Goal: Check status: Check status

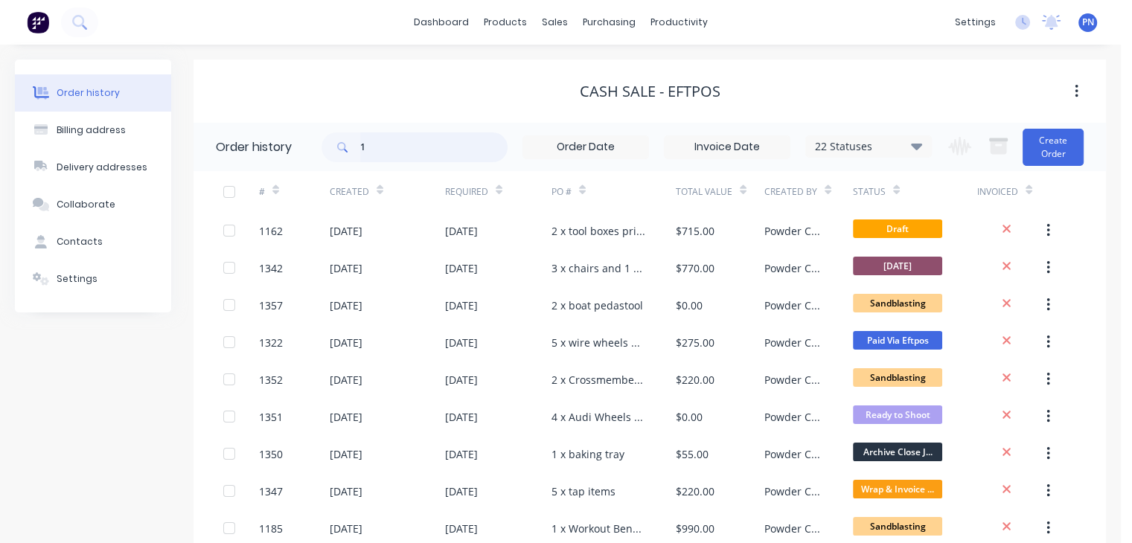
click at [383, 148] on input "1" at bounding box center [433, 147] width 147 height 30
type input "tbc"
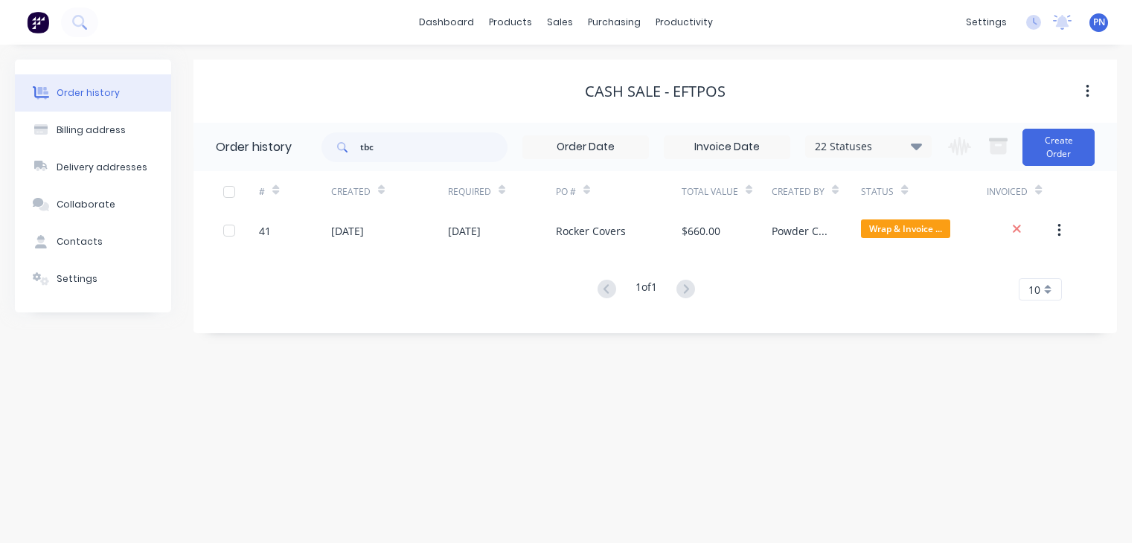
click at [875, 144] on div "22 Statuses" at bounding box center [868, 146] width 125 height 16
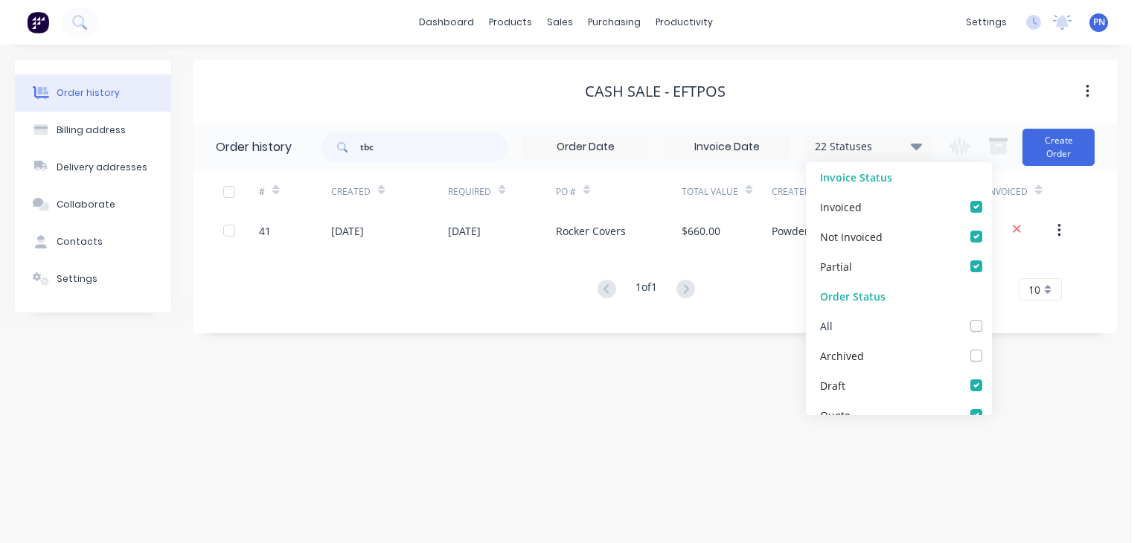
click at [972, 326] on div "All" at bounding box center [899, 326] width 186 height 30
click at [991, 318] on label at bounding box center [991, 318] width 0 height 0
click at [991, 324] on input "checkbox" at bounding box center [997, 325] width 12 height 14
checkbox input "true"
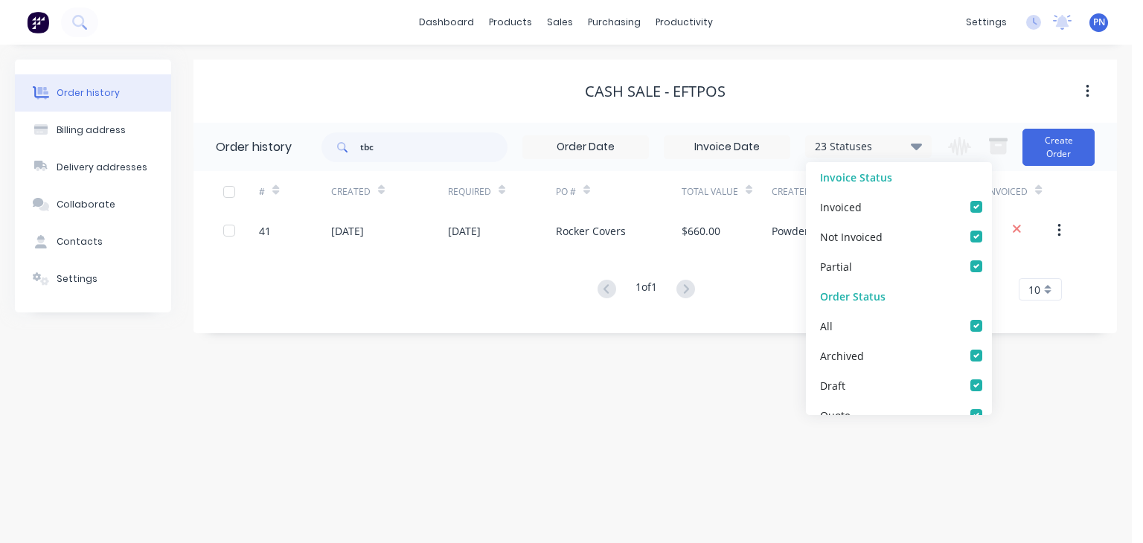
click at [970, 80] on div "Cash Sale - EFTPOS" at bounding box center [654, 91] width 923 height 27
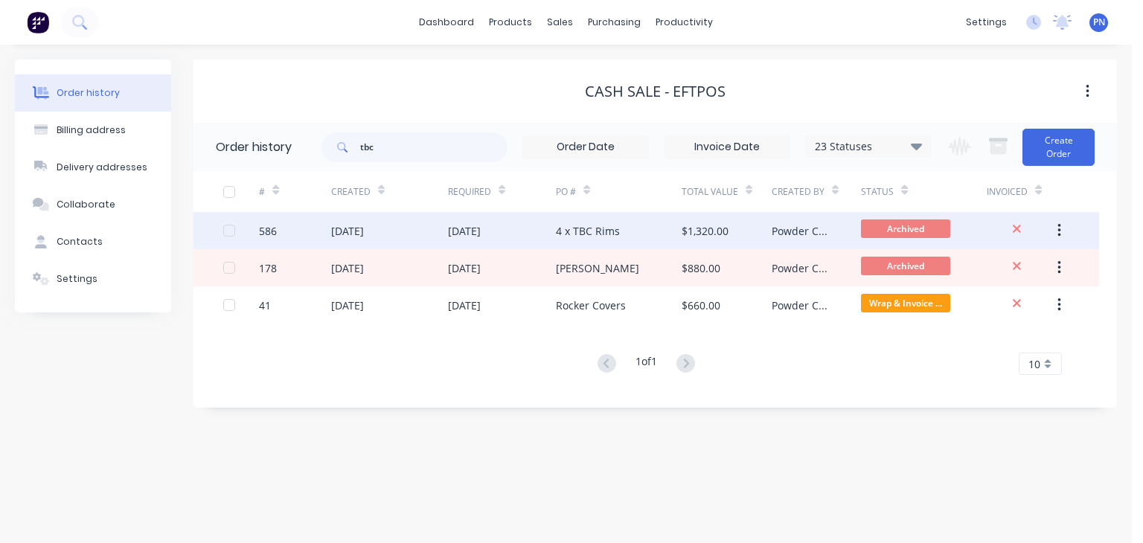
click at [658, 227] on div "4 x TBC Rims" at bounding box center [619, 230] width 126 height 37
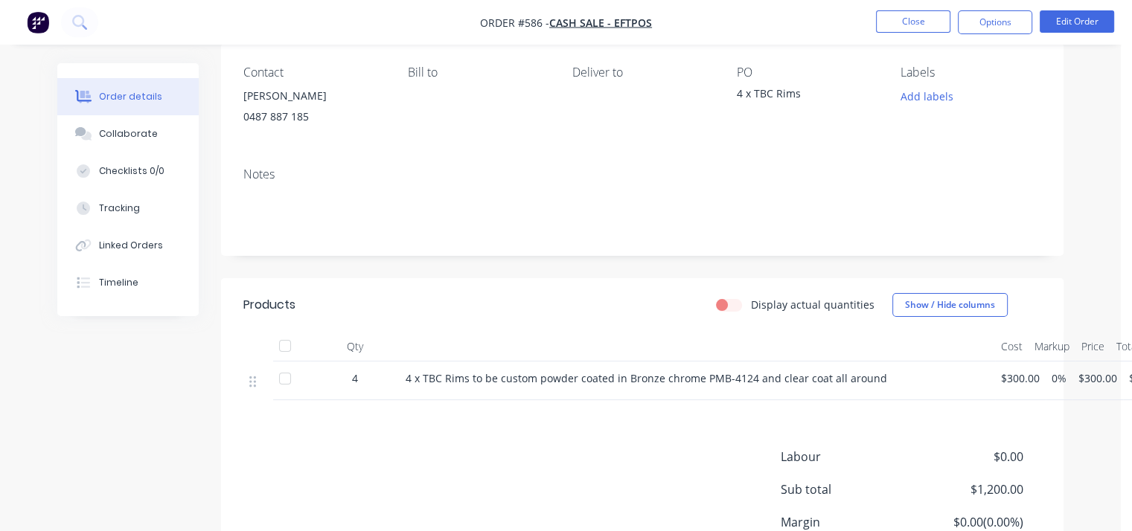
scroll to position [223, 0]
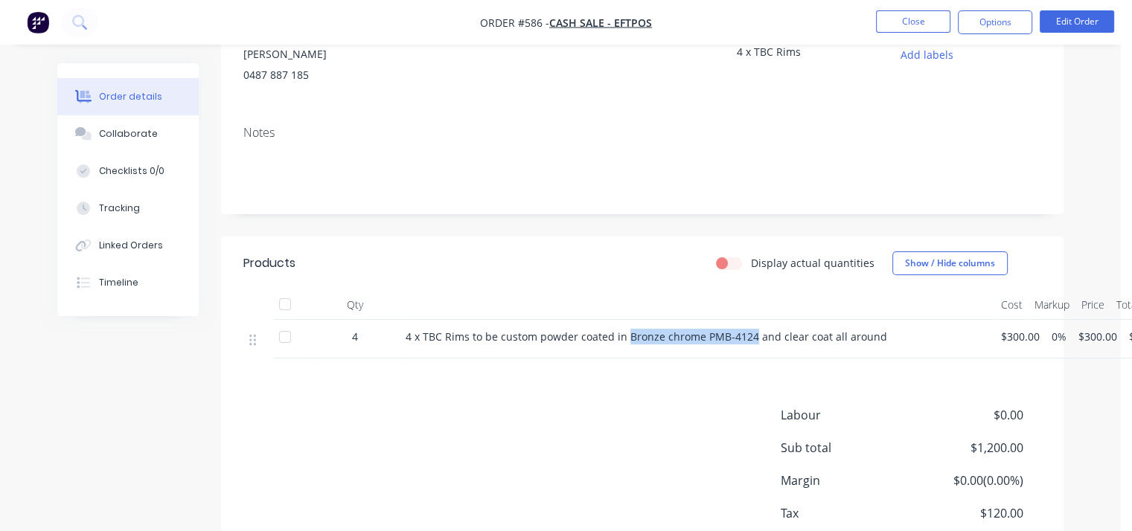
drag, startPoint x: 750, startPoint y: 338, endPoint x: 626, endPoint y: 337, distance: 124.2
click at [626, 337] on span "4 x TBC Rims to be custom powder coated in Bronze chrome PMB-4124 and clear coa…" at bounding box center [645, 337] width 481 height 14
copy span "Bronze chrome PMB-4124"
